Goal: Task Accomplishment & Management: Use online tool/utility

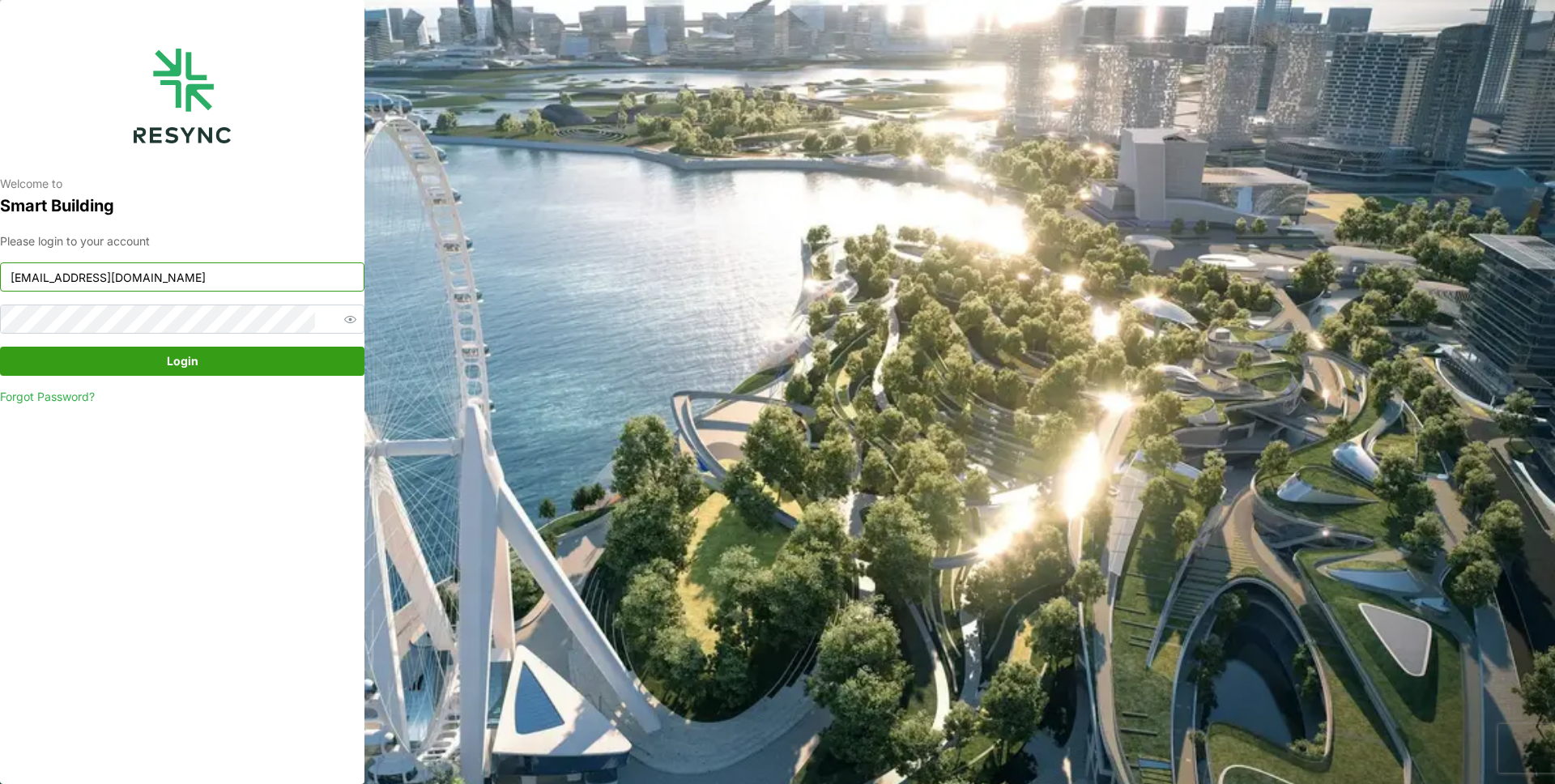
click at [253, 289] on input "[EMAIL_ADDRESS][DOMAIN_NAME]" at bounding box center [182, 277] width 365 height 29
type input "[EMAIL_ADDRESS][DOMAIN_NAME]"
click at [221, 358] on span "Login" at bounding box center [182, 361] width 334 height 27
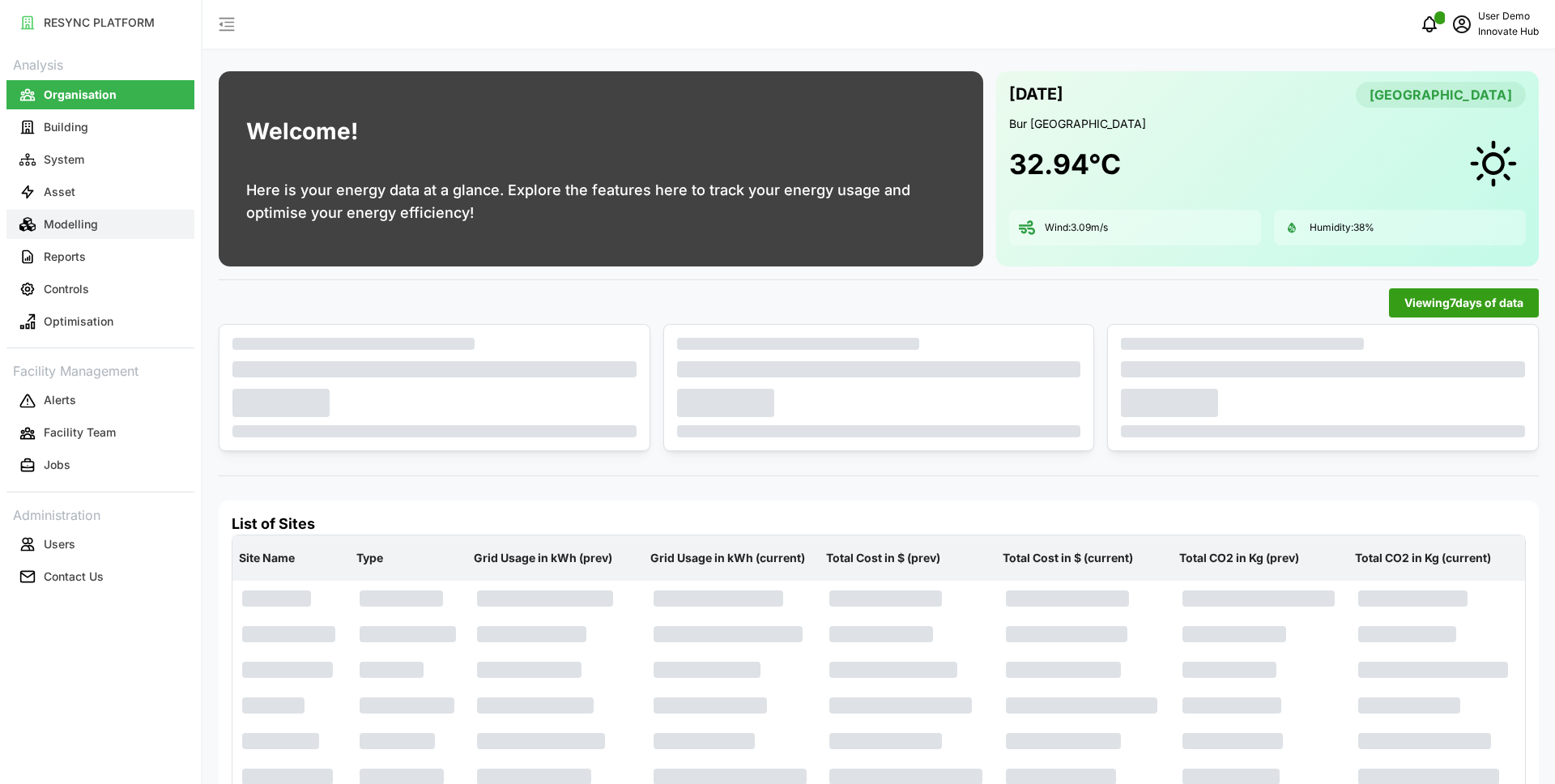
click at [138, 223] on button "Modelling" at bounding box center [100, 224] width 188 height 29
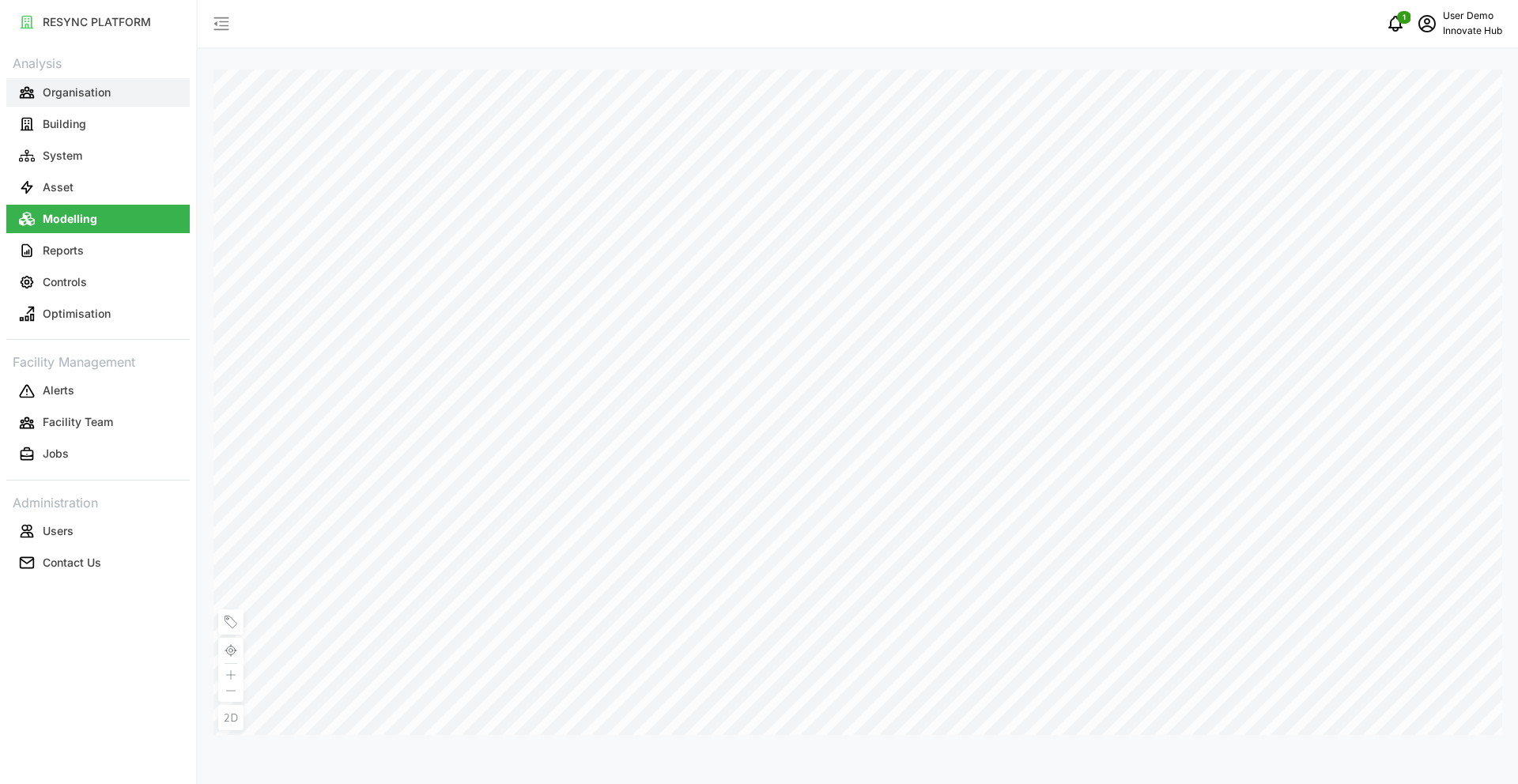
click at [110, 98] on p "Organisation" at bounding box center [76, 93] width 68 height 16
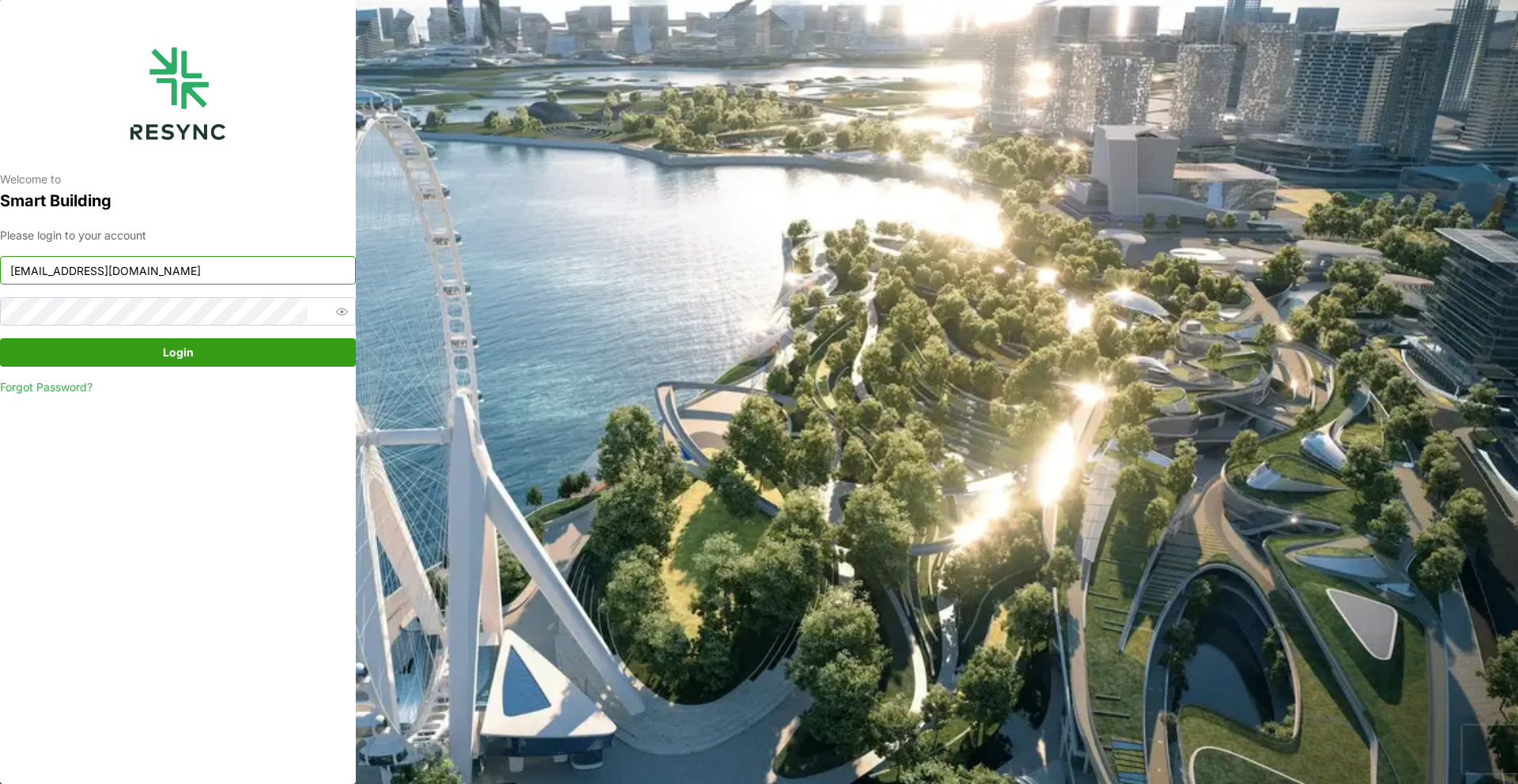
click at [237, 260] on input "mandai_display@resynctech.com" at bounding box center [177, 270] width 356 height 28
type input "demo_user@resynctech.com"
click at [171, 360] on span "Login" at bounding box center [177, 352] width 31 height 26
click at [224, 363] on span "Login" at bounding box center [177, 352] width 326 height 26
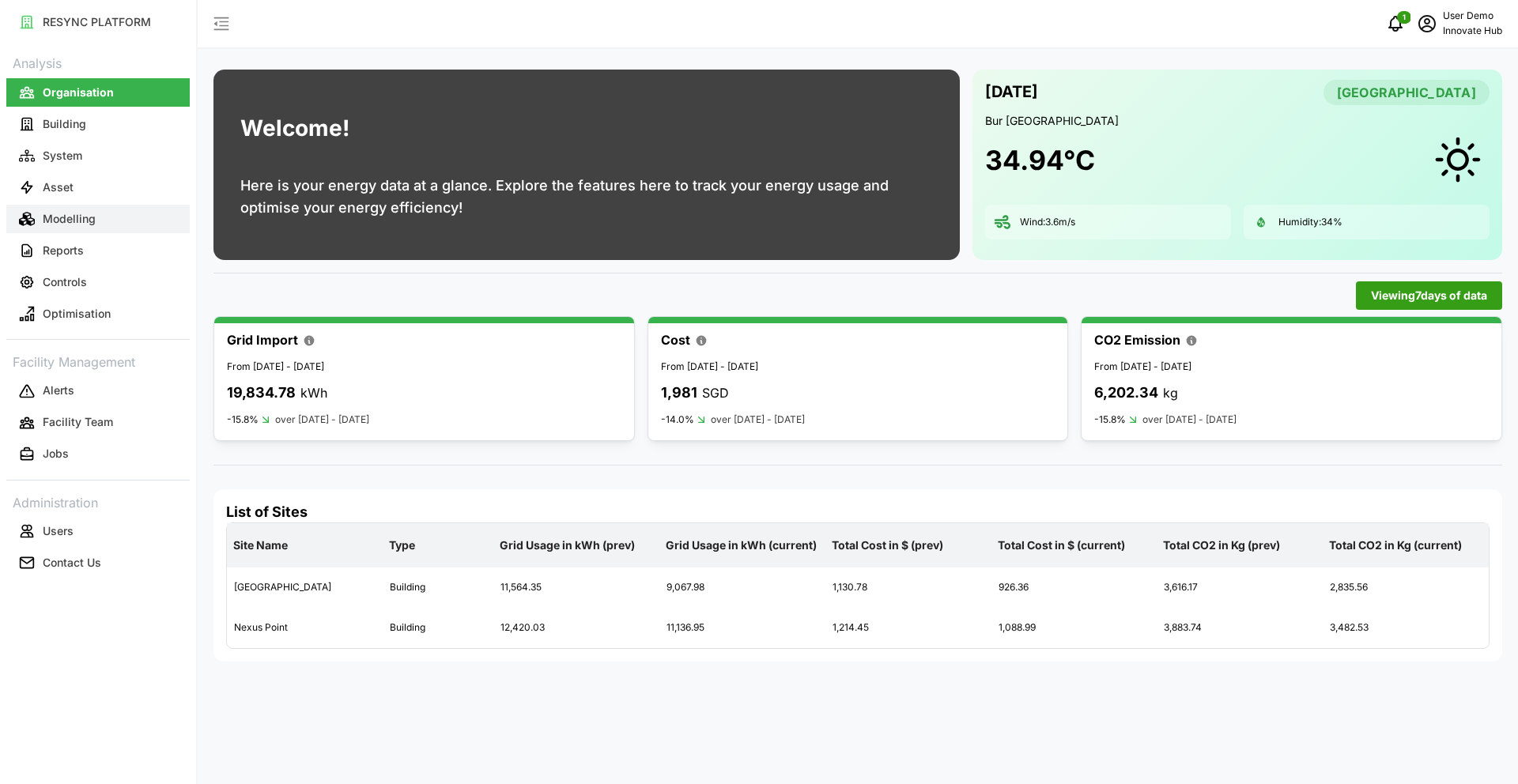
click at [53, 222] on p "Modelling" at bounding box center [69, 219] width 53 height 16
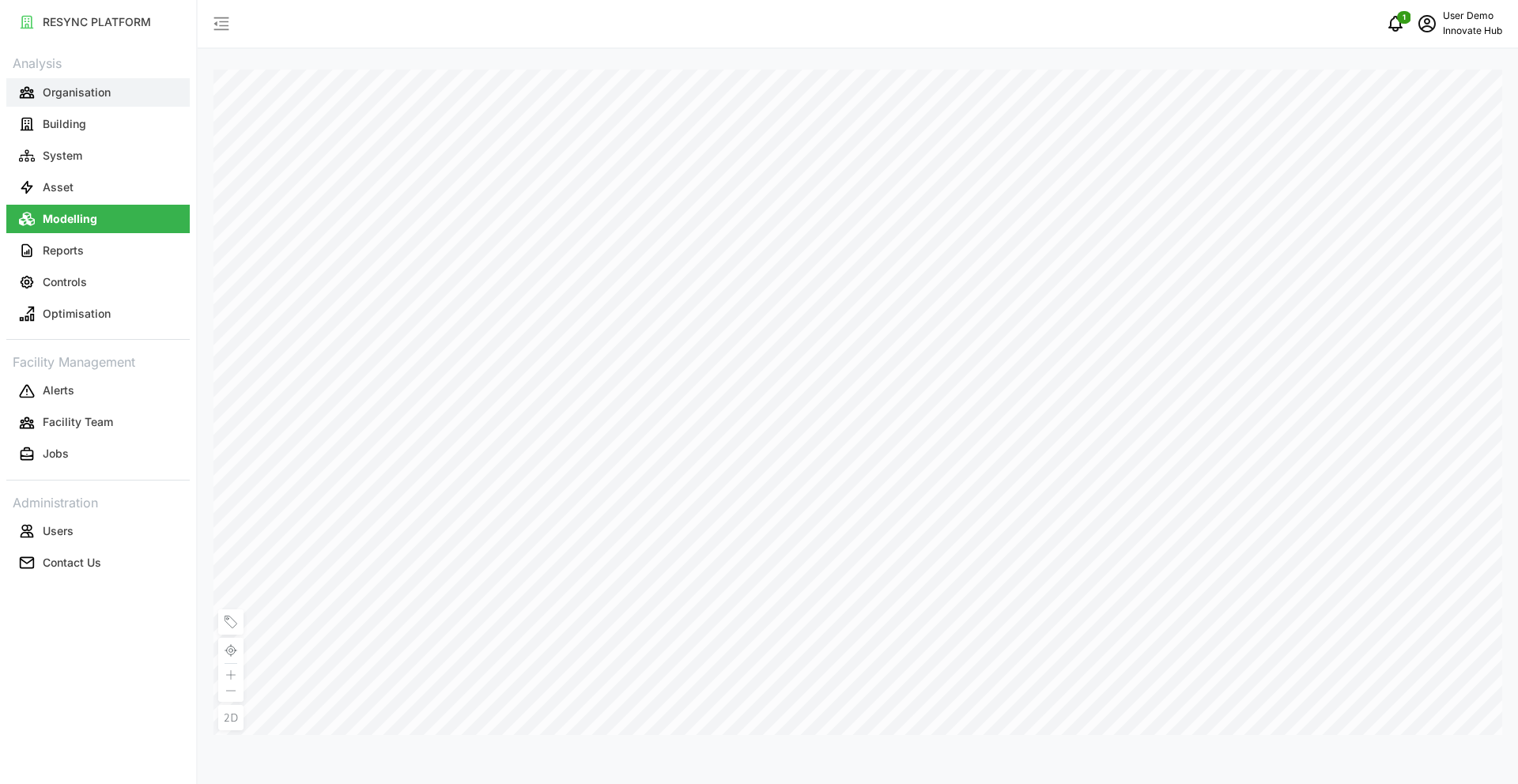
click at [102, 97] on p "Organisation" at bounding box center [76, 93] width 68 height 16
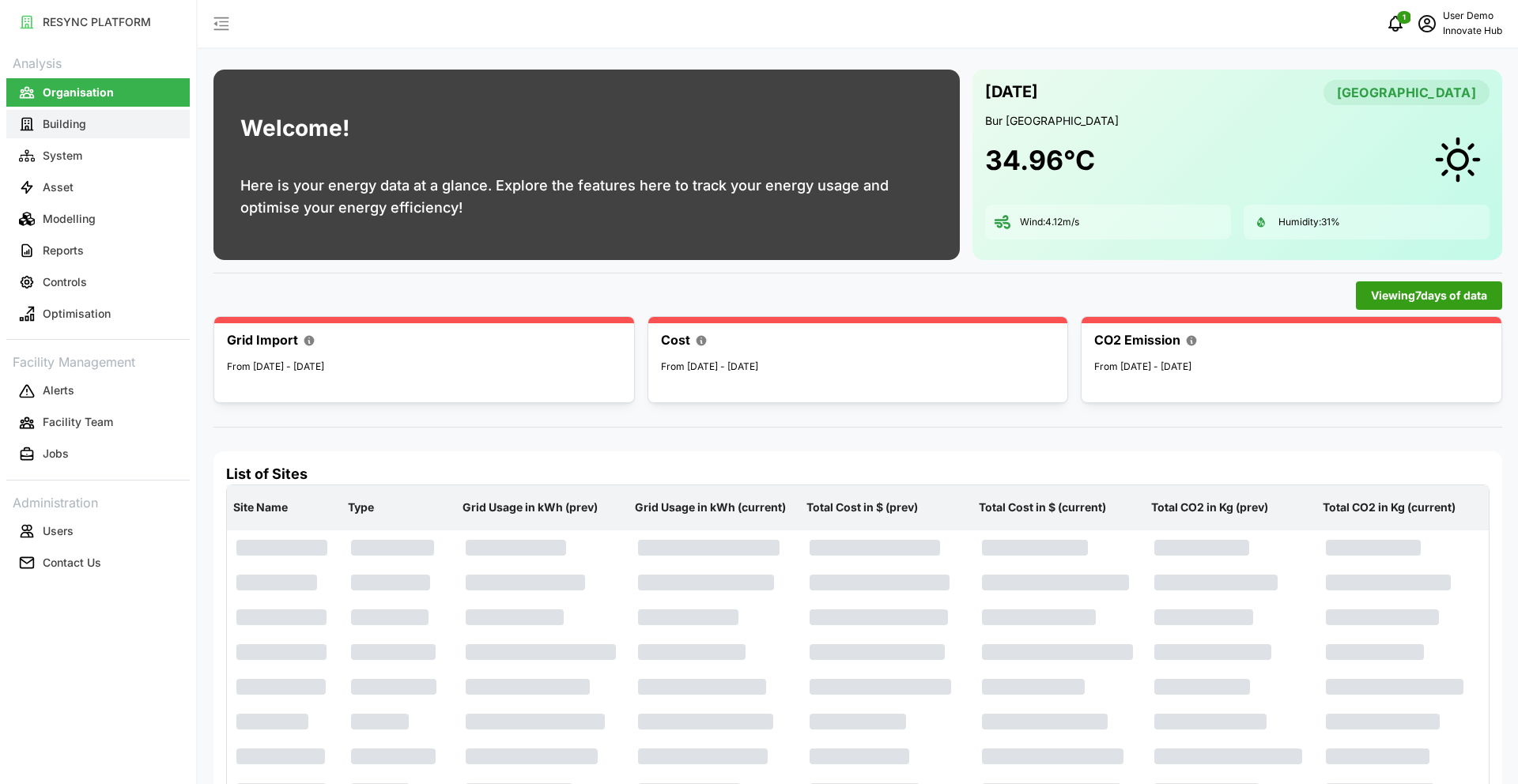
click at [49, 130] on p "Building" at bounding box center [64, 124] width 43 height 16
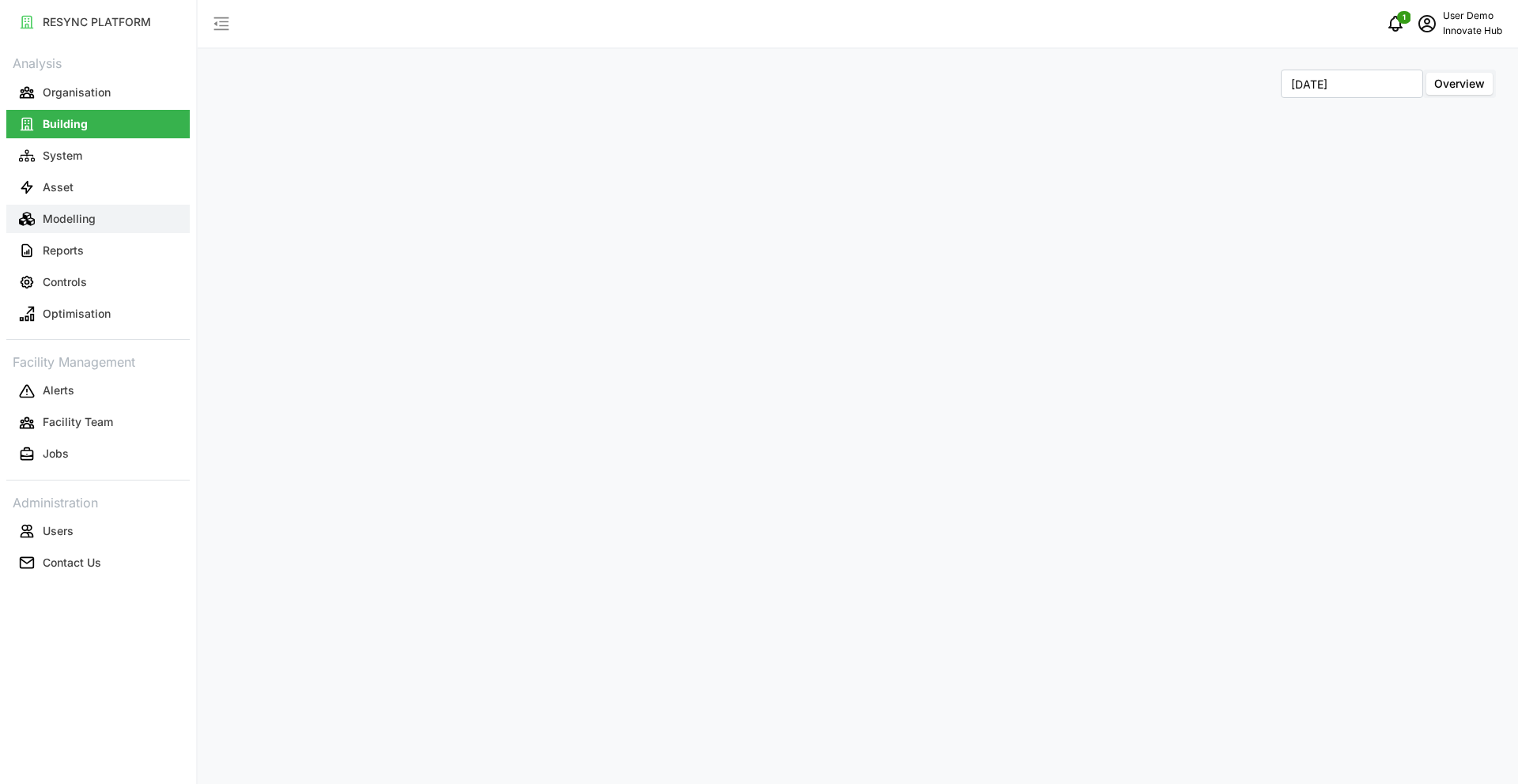
click at [37, 225] on button "Modelling" at bounding box center [98, 219] width 184 height 28
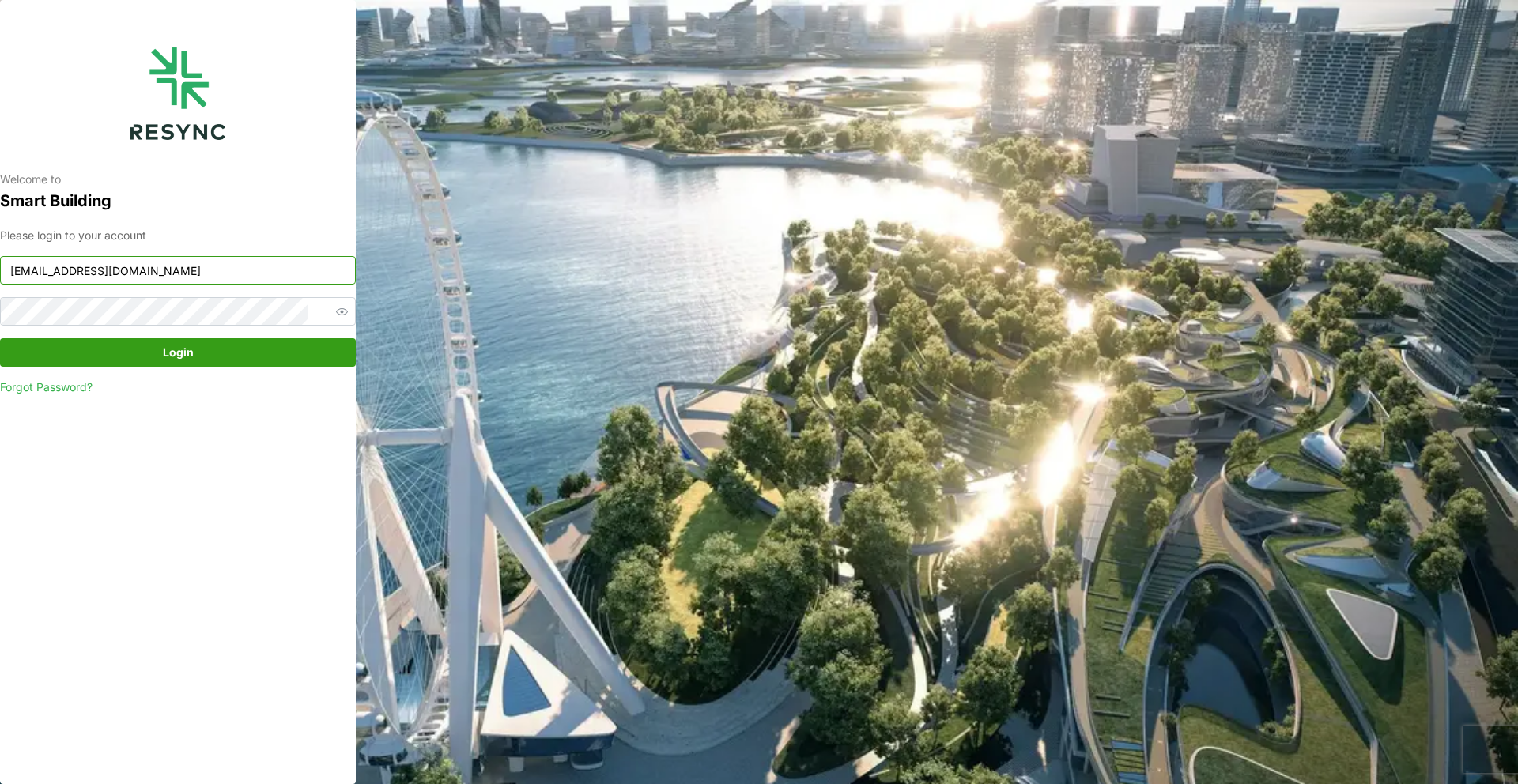
click at [212, 274] on input "[EMAIL_ADDRESS][DOMAIN_NAME]" at bounding box center [177, 270] width 356 height 28
type input "[EMAIL_ADDRESS][DOMAIN_NAME]"
click at [202, 352] on span "Login" at bounding box center [177, 352] width 326 height 26
